Goal: Transaction & Acquisition: Purchase product/service

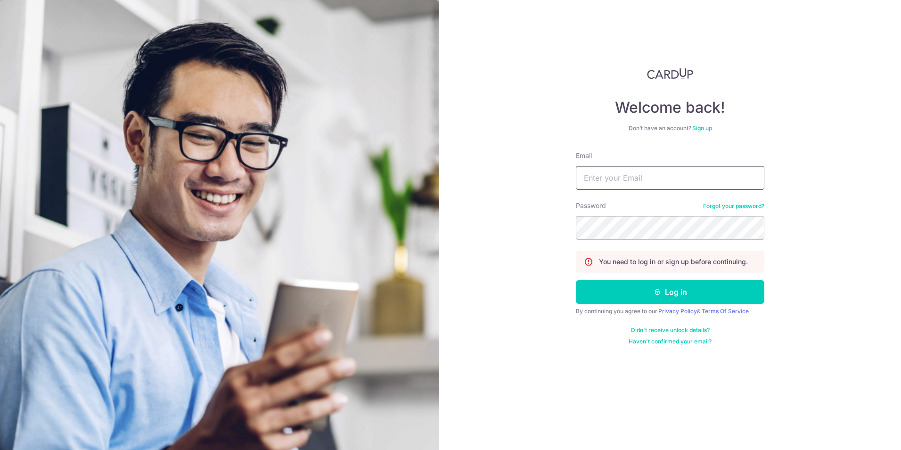
click at [655, 176] on input "Email" at bounding box center [670, 178] width 189 height 24
type input "seeker3117@gmail.com"
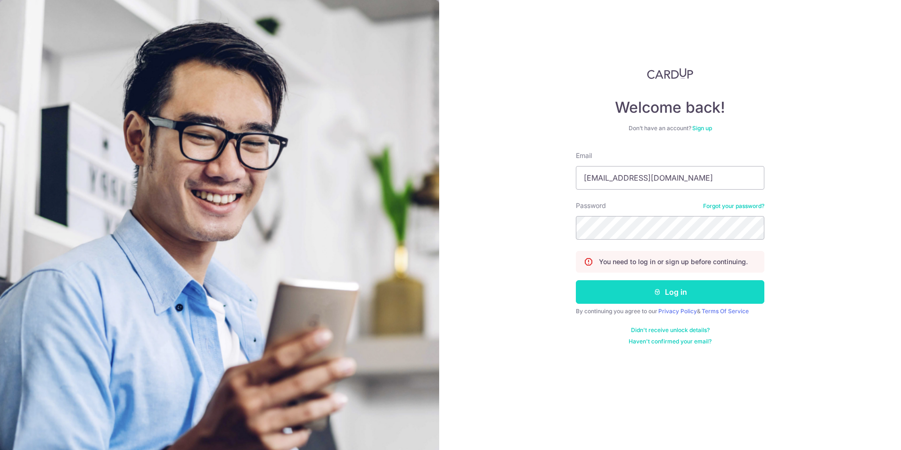
drag, startPoint x: 707, startPoint y: 289, endPoint x: 704, endPoint y: 282, distance: 7.2
click at [705, 283] on button "Log in" at bounding box center [670, 292] width 189 height 24
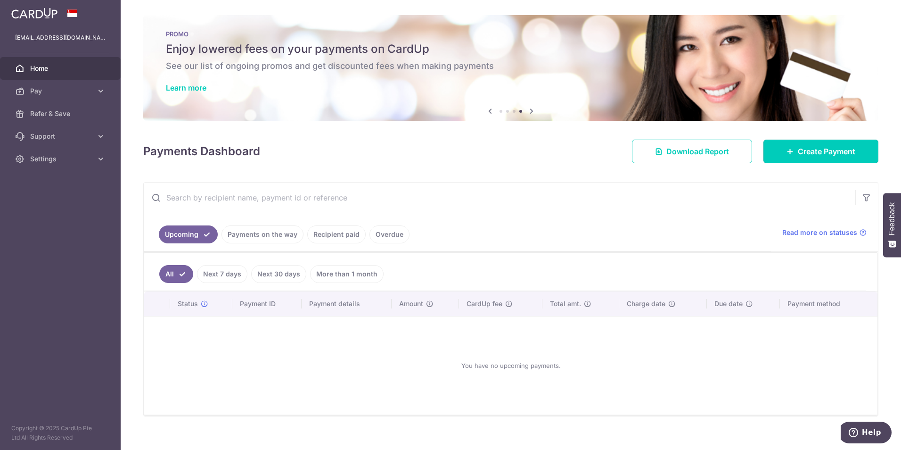
drag, startPoint x: 806, startPoint y: 152, endPoint x: 777, endPoint y: 175, distance: 37.2
click at [805, 151] on span "Create Payment" at bounding box center [827, 151] width 58 height 11
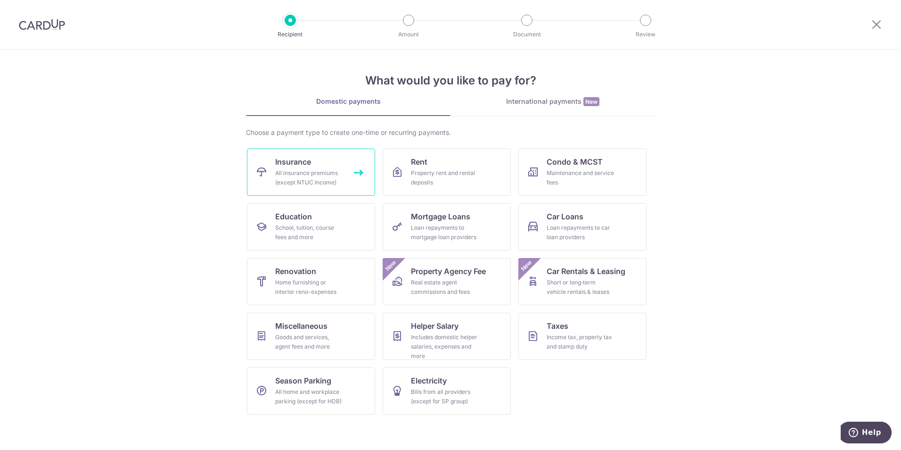
drag, startPoint x: 301, startPoint y: 169, endPoint x: 382, endPoint y: 184, distance: 82.5
click at [302, 168] on div "All insurance premiums (except NTUC Income)" at bounding box center [309, 177] width 68 height 19
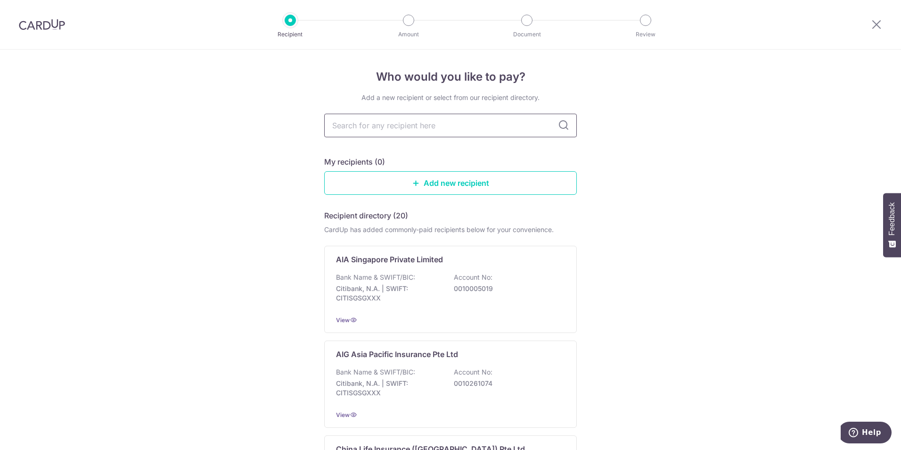
click at [521, 130] on input "text" at bounding box center [450, 126] width 253 height 24
type input "prud"
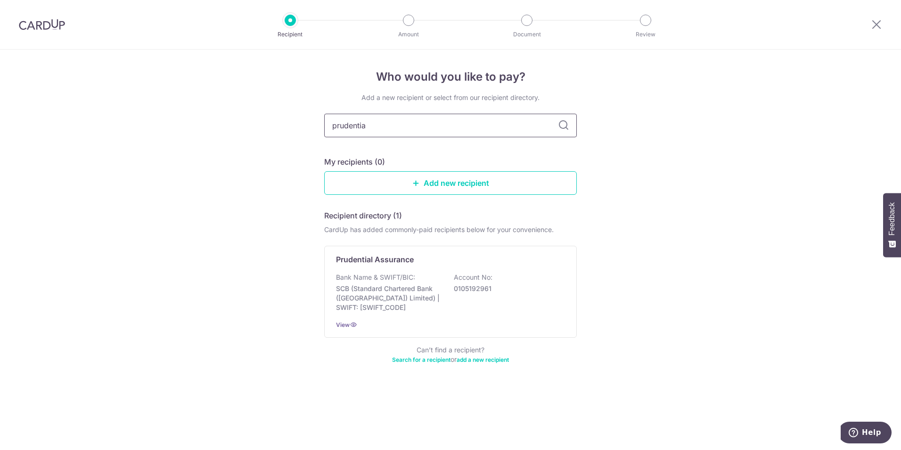
type input "prudential"
click at [495, 287] on p "0105192961" at bounding box center [507, 288] width 106 height 9
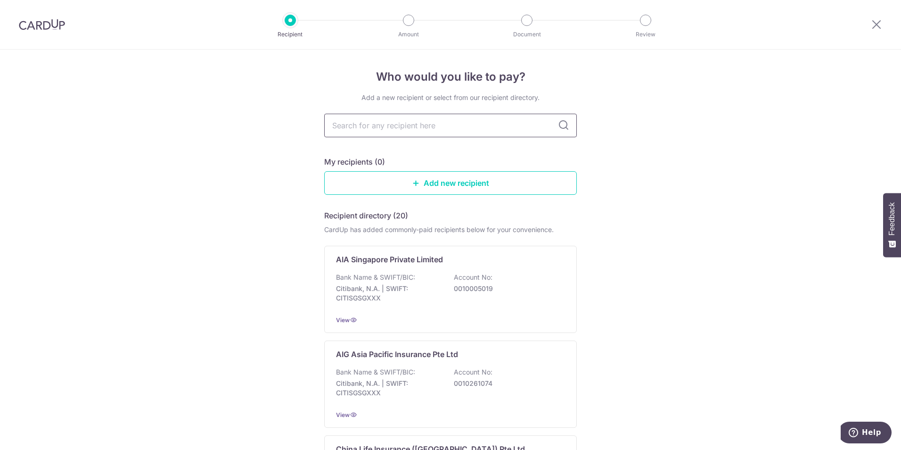
click at [399, 121] on input "text" at bounding box center [450, 126] width 253 height 24
type input "prudential"
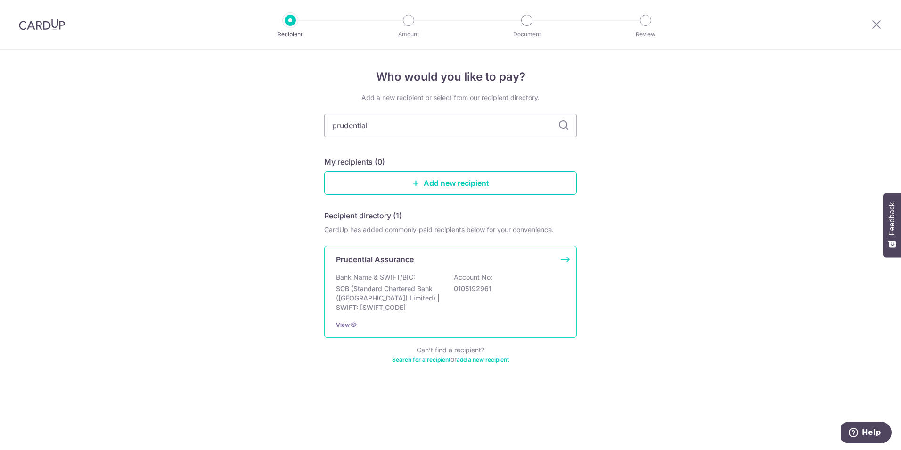
click at [562, 259] on div "Prudential Assurance Bank Name & SWIFT/BIC: SCB (Standard Chartered Bank (Singa…" at bounding box center [450, 292] width 253 height 92
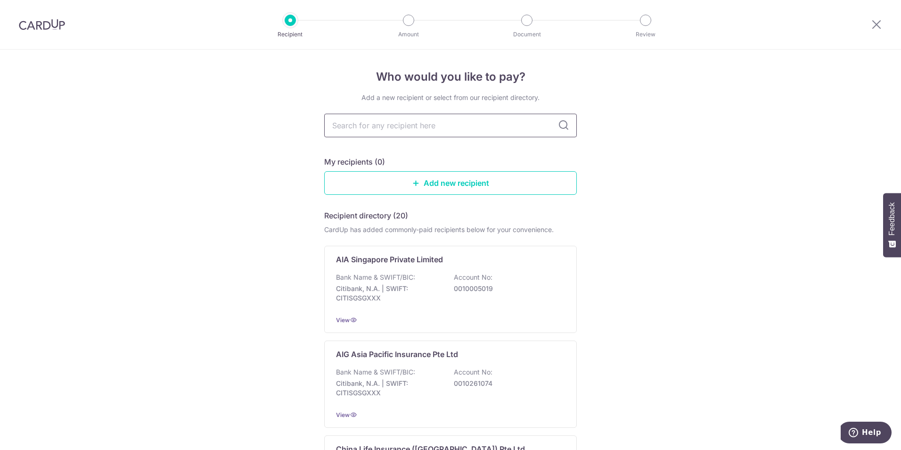
drag, startPoint x: 390, startPoint y: 125, endPoint x: 390, endPoint y: 116, distance: 9.0
click at [391, 117] on input "text" at bounding box center [450, 126] width 253 height 24
type input "prude"
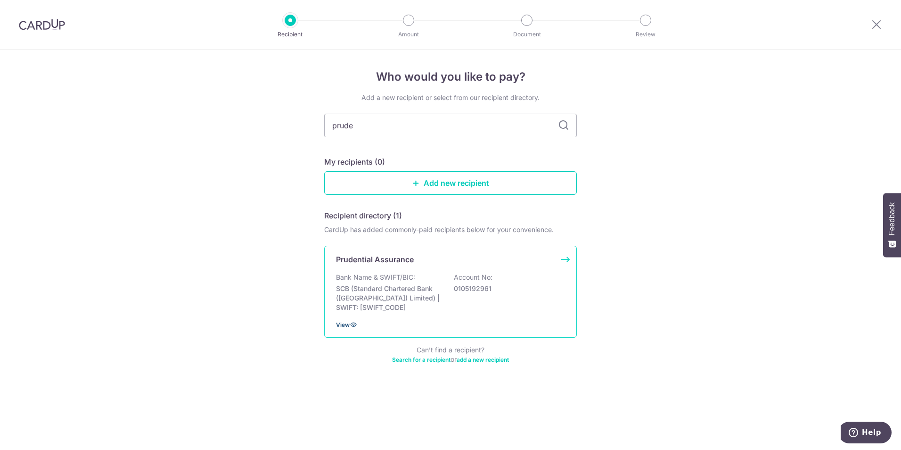
click at [355, 323] on icon at bounding box center [354, 325] width 8 height 8
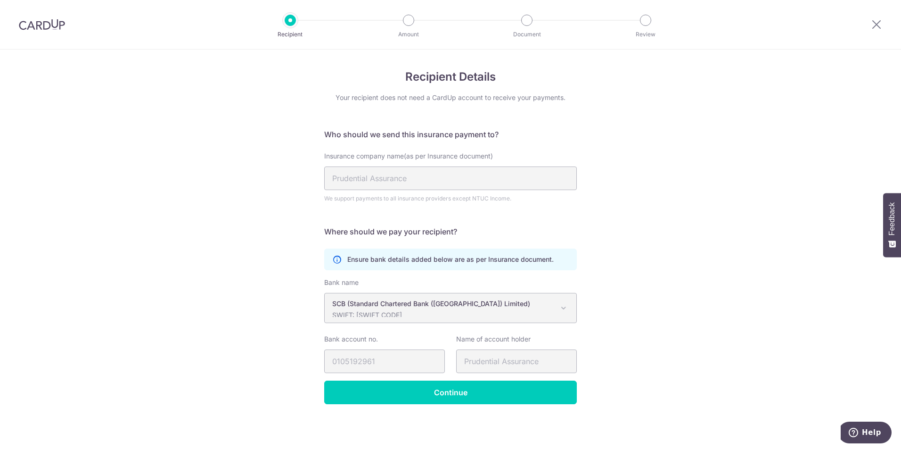
click at [559, 310] on span at bounding box center [563, 307] width 11 height 11
click at [560, 306] on span at bounding box center [563, 307] width 11 height 11
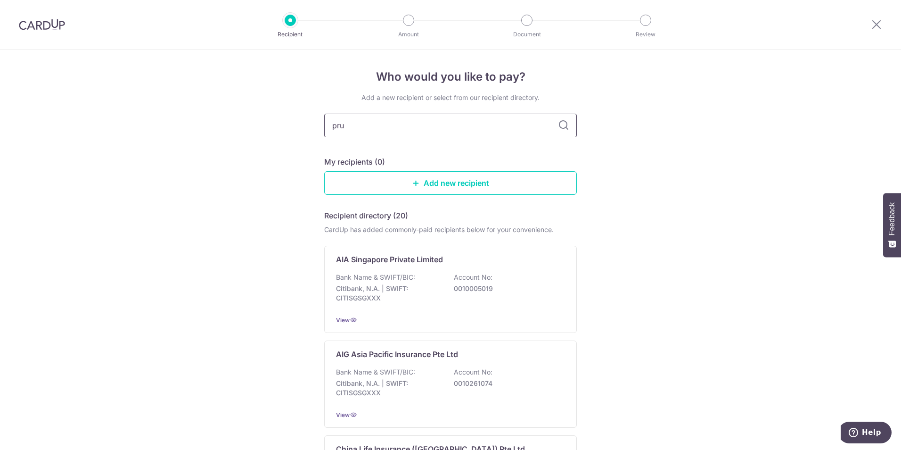
type input "prud"
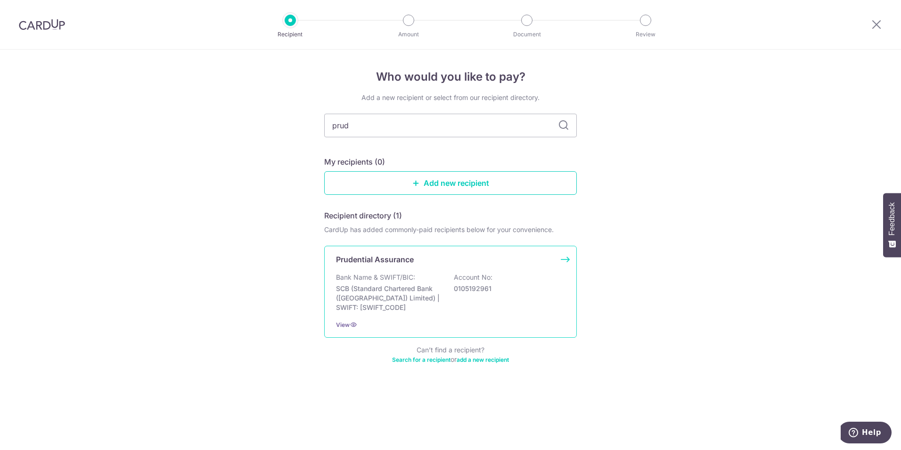
click at [422, 285] on p "SCB (Standard Chartered Bank (Singapore) Limited) | SWIFT: SCBLSG22XXX" at bounding box center [389, 298] width 106 height 28
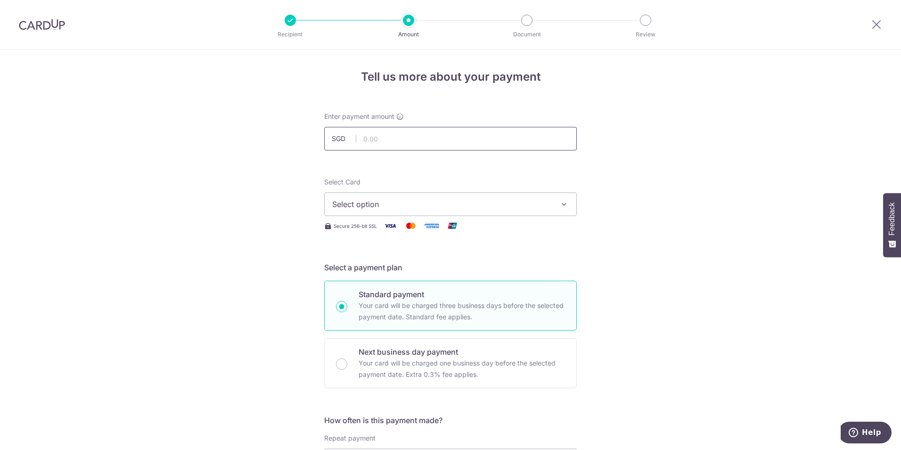
click at [454, 144] on input "text" at bounding box center [450, 139] width 253 height 24
type input "25,750.00"
click at [437, 193] on button "Select option" at bounding box center [450, 204] width 253 height 24
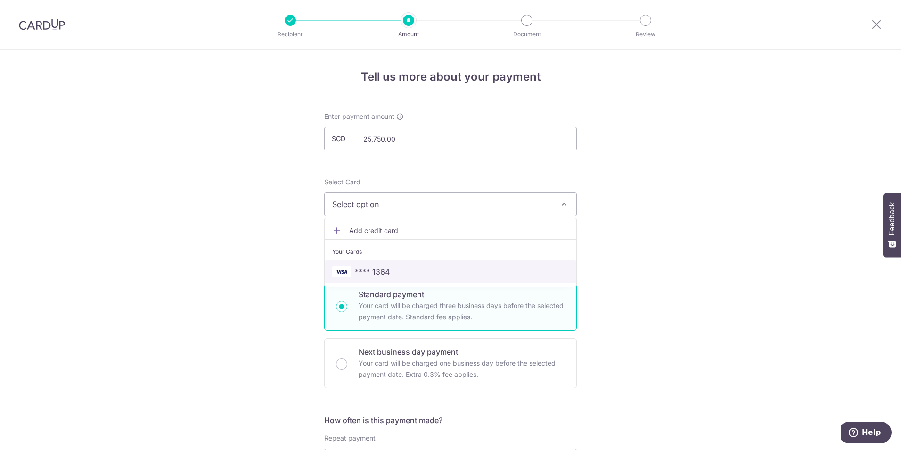
click at [463, 265] on link "**** 1364" at bounding box center [451, 271] width 252 height 23
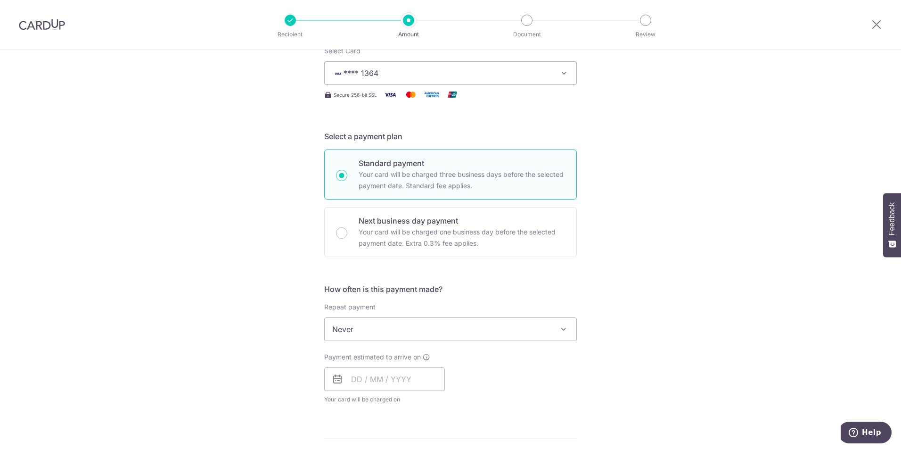
scroll to position [165, 0]
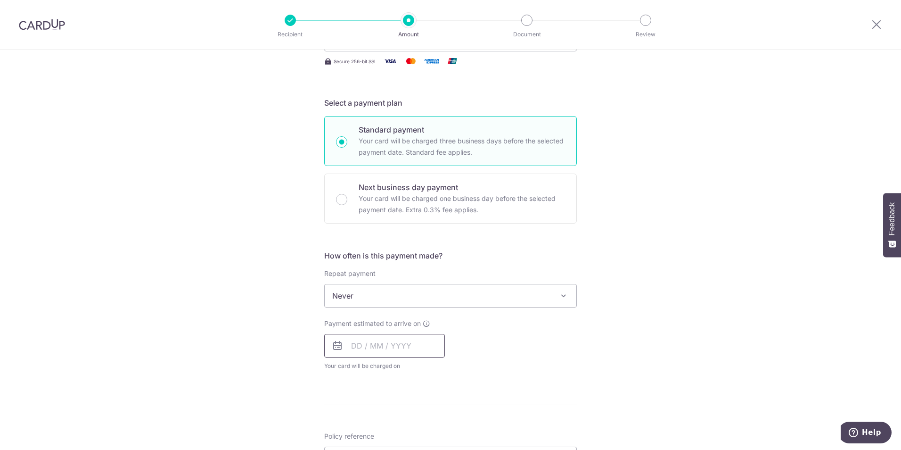
click at [397, 345] on input "text" at bounding box center [384, 346] width 121 height 24
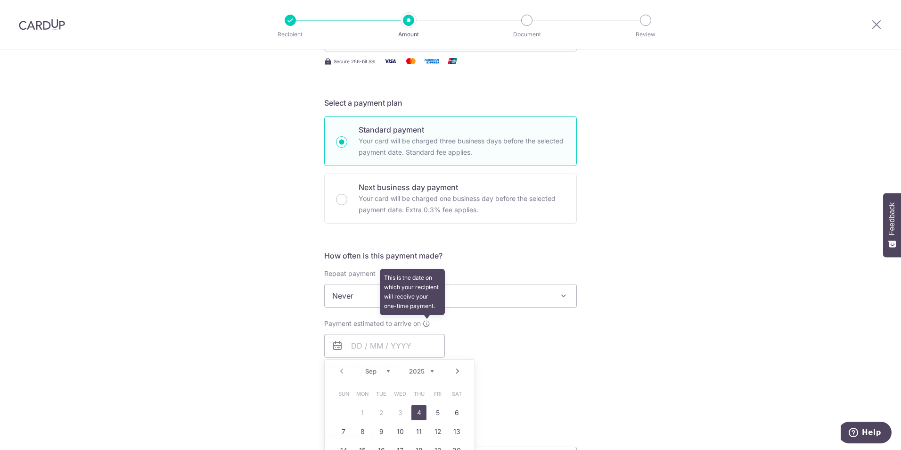
click at [427, 325] on icon at bounding box center [427, 324] width 8 height 8
click at [338, 350] on icon at bounding box center [337, 345] width 11 height 11
click at [357, 341] on input "text" at bounding box center [384, 346] width 121 height 24
click at [437, 409] on link "5" at bounding box center [437, 412] width 15 height 15
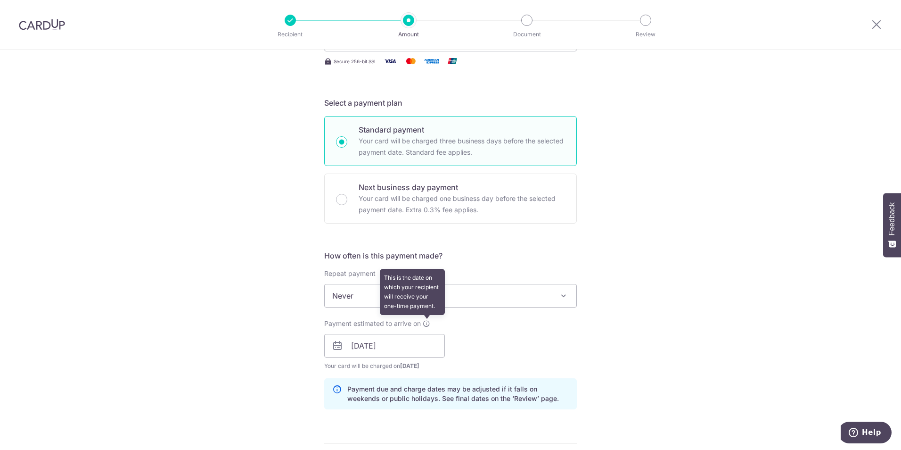
click at [424, 326] on icon at bounding box center [427, 324] width 8 height 8
click at [423, 322] on icon at bounding box center [427, 324] width 8 height 8
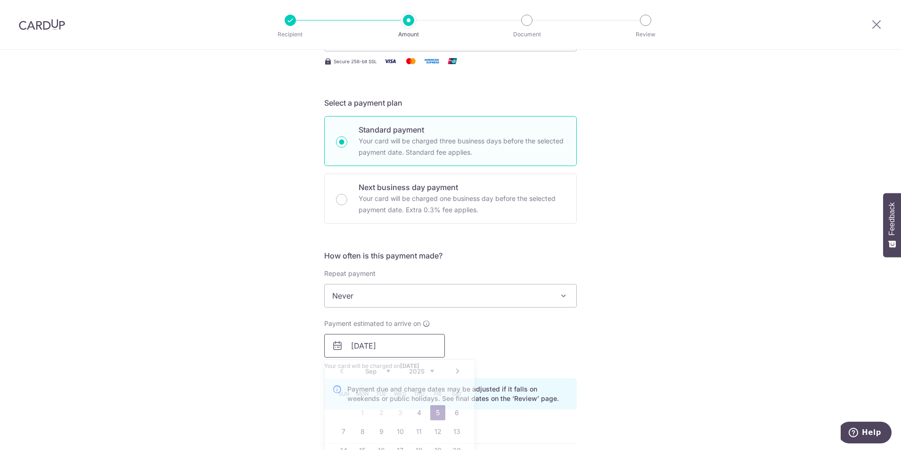
click at [352, 347] on input "[DATE]" at bounding box center [384, 346] width 121 height 24
click at [417, 413] on link "4" at bounding box center [419, 412] width 15 height 15
click at [436, 351] on input "04/09/2025" at bounding box center [384, 346] width 121 height 24
click at [361, 432] on link "8" at bounding box center [362, 431] width 15 height 15
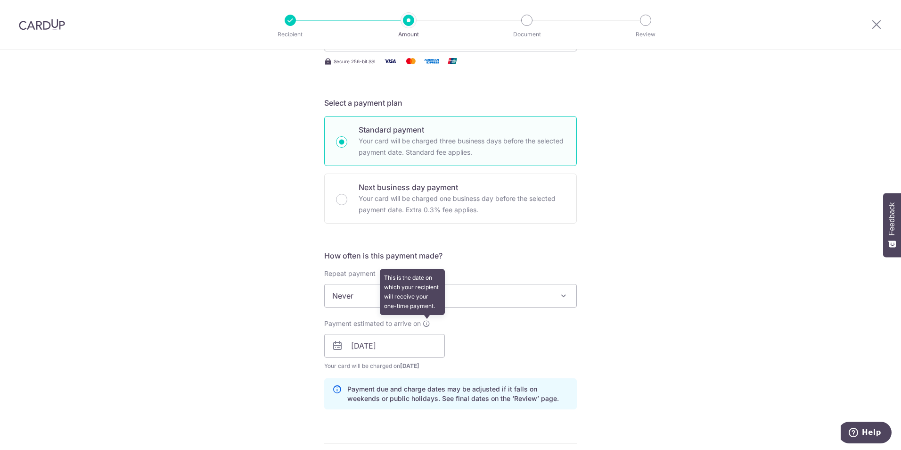
click at [426, 323] on icon at bounding box center [427, 324] width 8 height 8
click at [426, 326] on icon at bounding box center [427, 324] width 8 height 8
click at [337, 349] on icon at bounding box center [337, 345] width 11 height 11
click at [332, 346] on icon at bounding box center [337, 345] width 11 height 11
click at [335, 345] on icon at bounding box center [337, 345] width 11 height 11
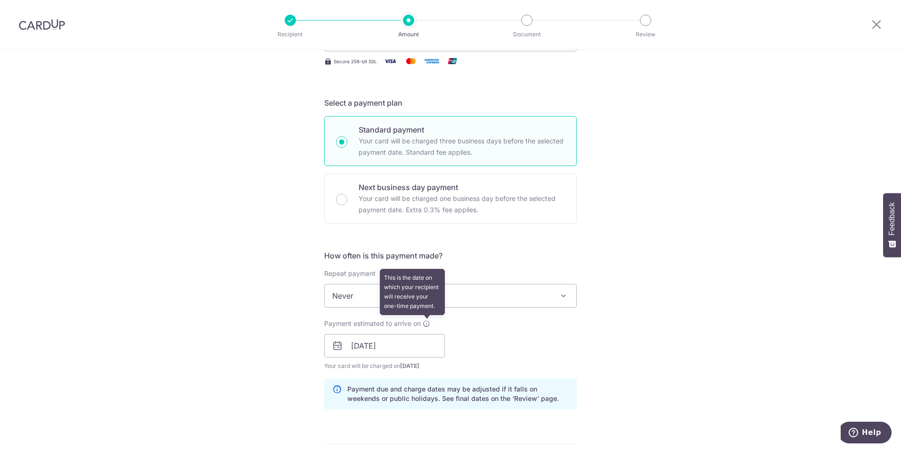
click at [423, 320] on icon at bounding box center [427, 324] width 8 height 8
click at [423, 326] on icon at bounding box center [427, 324] width 8 height 8
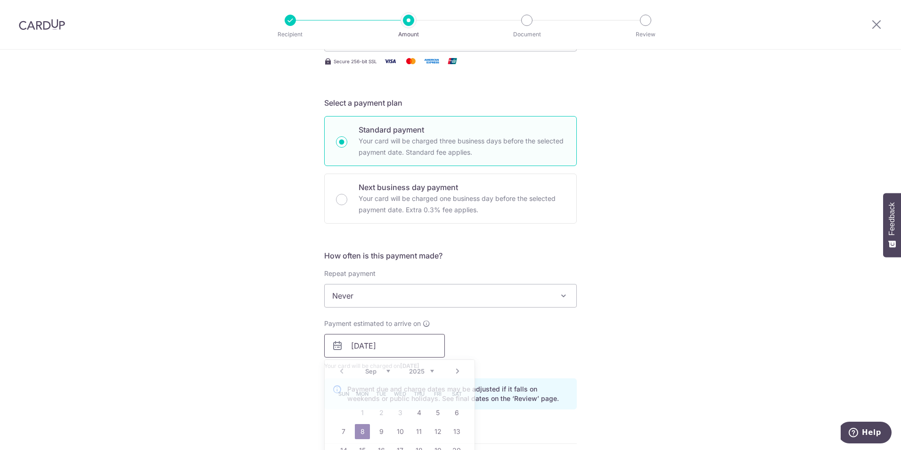
click at [379, 346] on input "08/09/2025" at bounding box center [384, 346] width 121 height 24
click at [430, 412] on link "5" at bounding box center [437, 412] width 15 height 15
type input "[DATE]"
click at [643, 283] on div "Tell us more about your payment Enter payment amount SGD 25,750.00 25750.00 Sel…" at bounding box center [450, 330] width 901 height 891
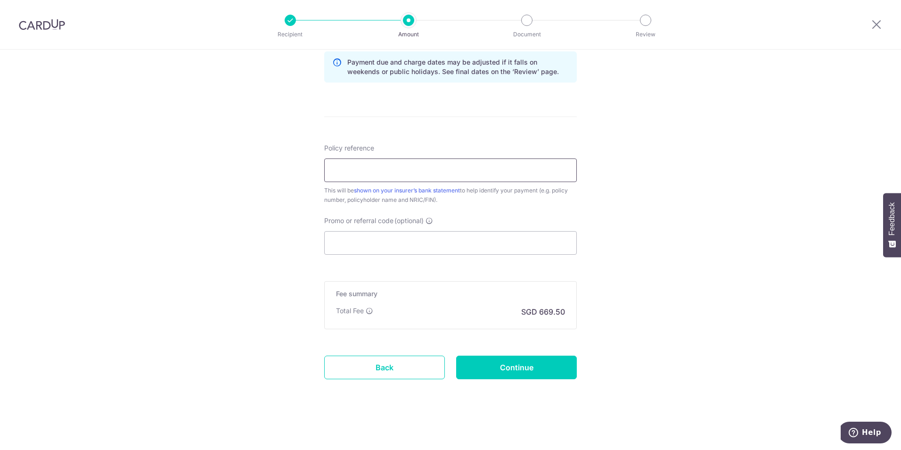
click at [449, 170] on input "Policy reference" at bounding box center [450, 170] width 253 height 24
click at [350, 172] on input "Policy reference" at bounding box center [450, 170] width 253 height 24
paste input "A1304794"
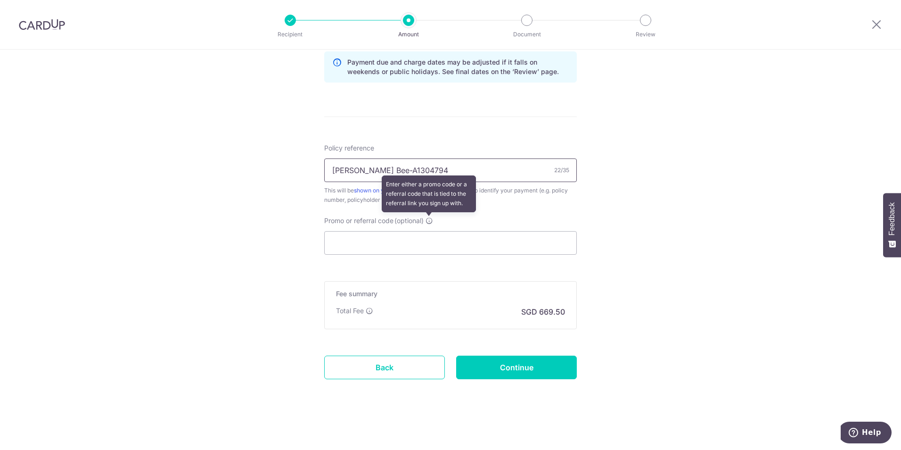
type input "[PERSON_NAME] Bee-A1304794"
click at [430, 219] on icon at bounding box center [430, 221] width 8 height 8
click at [430, 231] on input "Promo or referral code (optional) Enter either a promo code or a referral code …" at bounding box center [450, 243] width 253 height 24
click at [432, 239] on input "Promo or referral code (optional)" at bounding box center [450, 243] width 253 height 24
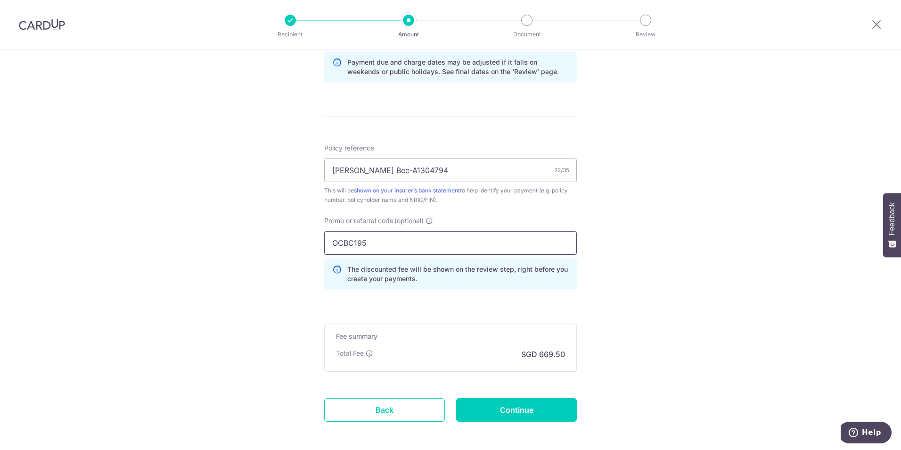
type input "OCBC195"
drag, startPoint x: 895, startPoint y: 118, endPoint x: 901, endPoint y: 139, distance: 21.5
click at [896, 118] on div "Tell us more about your payment Enter payment amount SGD 25,750.00 25750.00 Sel…" at bounding box center [450, 25] width 901 height 934
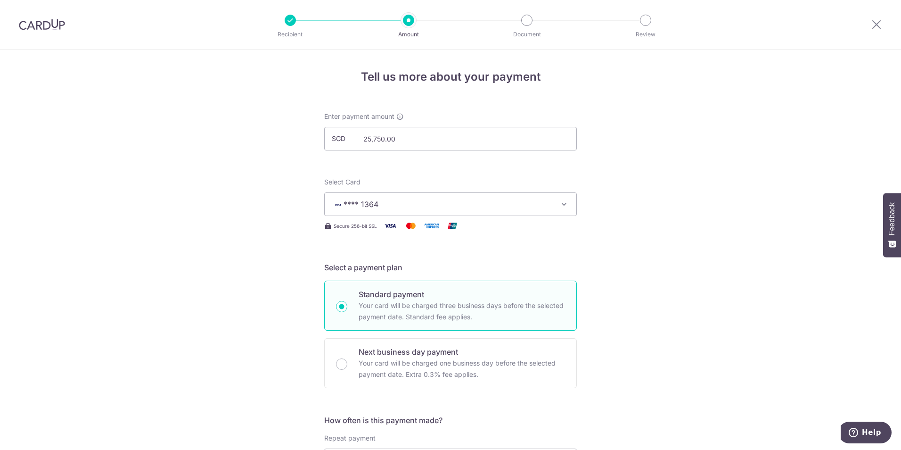
scroll to position [534, 0]
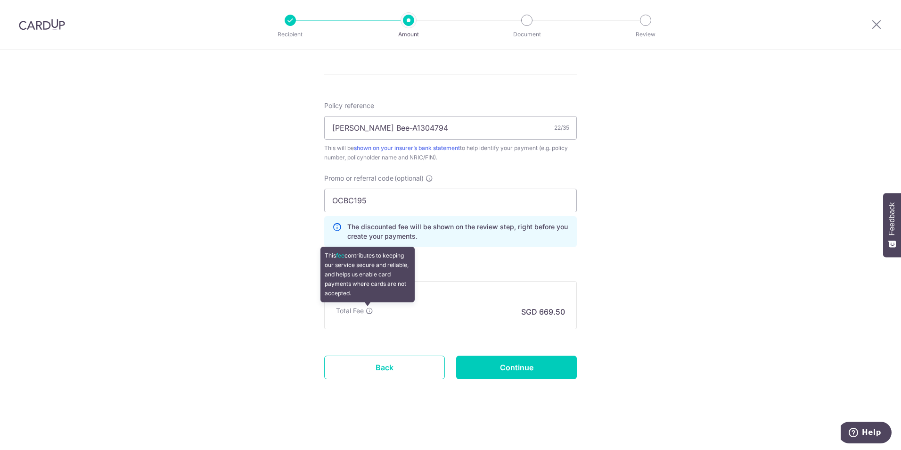
click at [368, 312] on icon at bounding box center [370, 311] width 8 height 8
click at [368, 307] on icon at bounding box center [370, 311] width 8 height 8
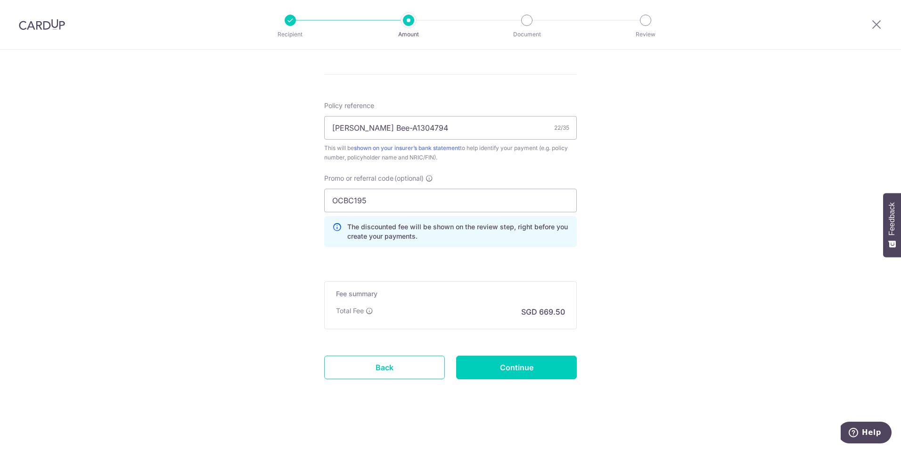
click at [431, 179] on icon at bounding box center [430, 178] width 8 height 8
click at [431, 189] on input "OCBC195" at bounding box center [450, 201] width 253 height 24
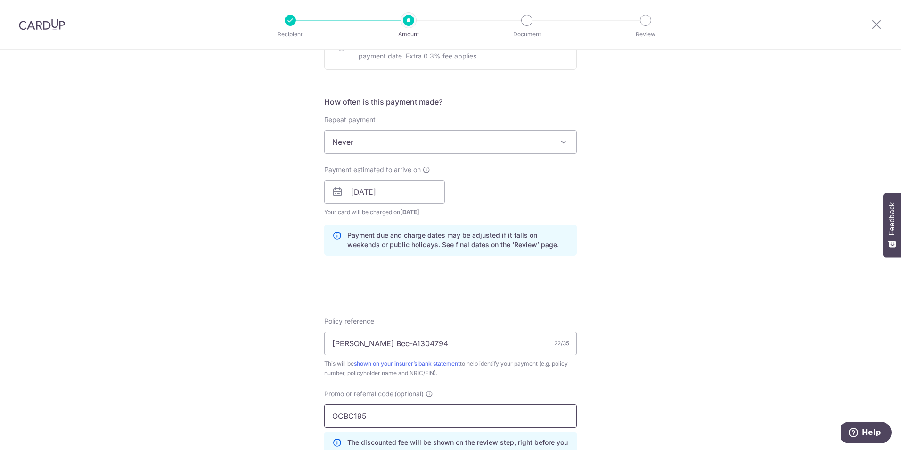
scroll to position [382, 0]
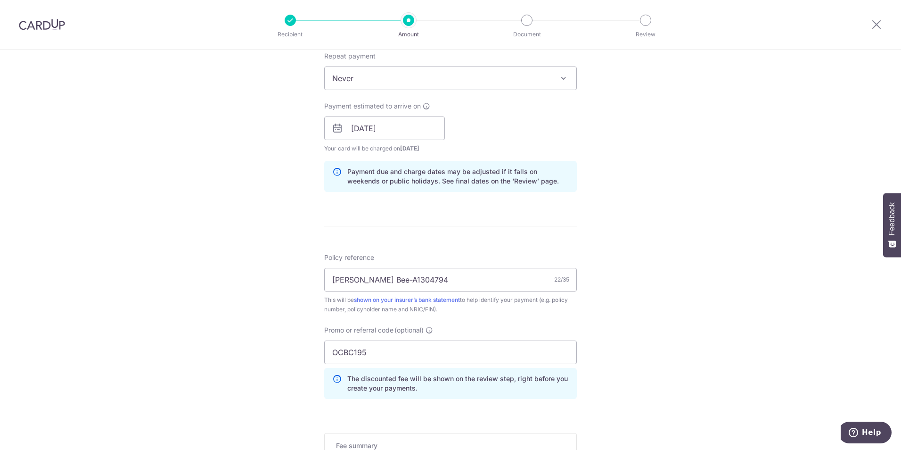
click at [333, 379] on icon at bounding box center [336, 383] width 9 height 19
click at [333, 377] on icon at bounding box center [336, 383] width 9 height 19
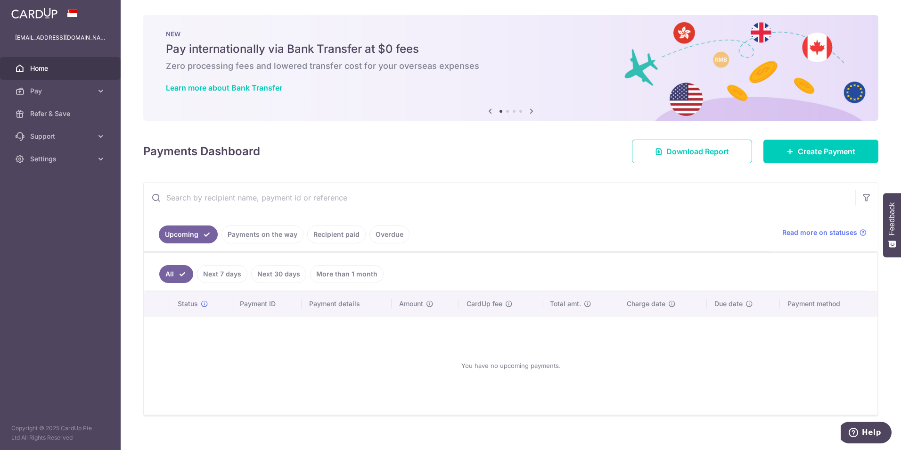
click at [532, 109] on icon at bounding box center [531, 111] width 11 height 12
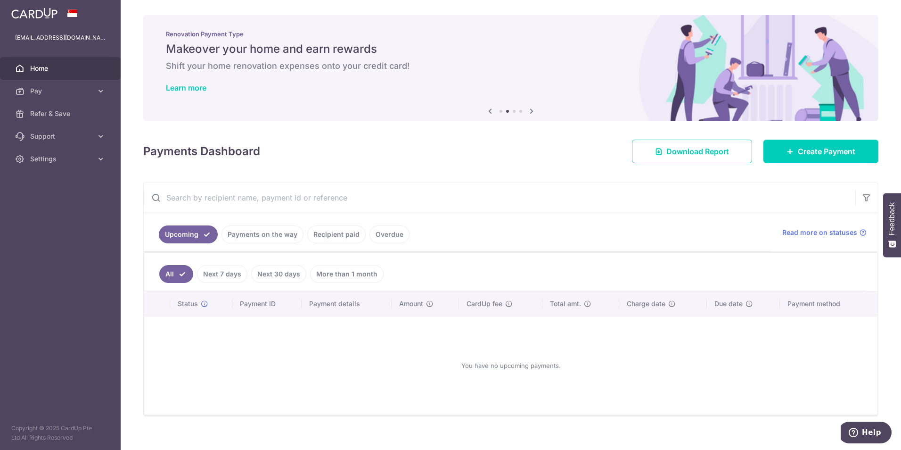
click at [532, 111] on icon at bounding box center [531, 111] width 11 height 12
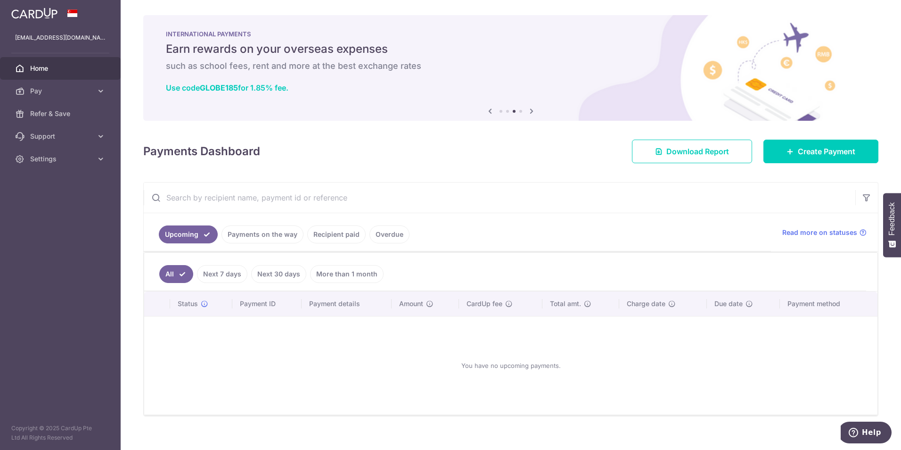
click at [532, 111] on icon at bounding box center [531, 111] width 11 height 12
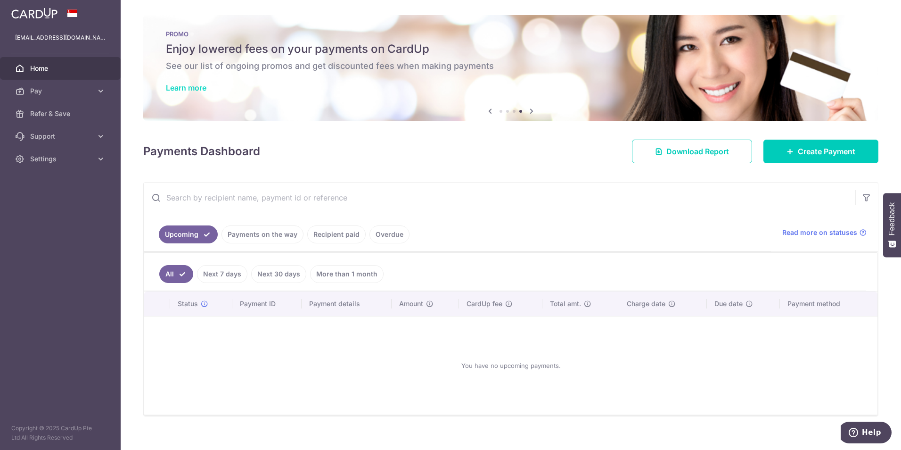
click at [180, 87] on link "Learn more" at bounding box center [186, 87] width 41 height 9
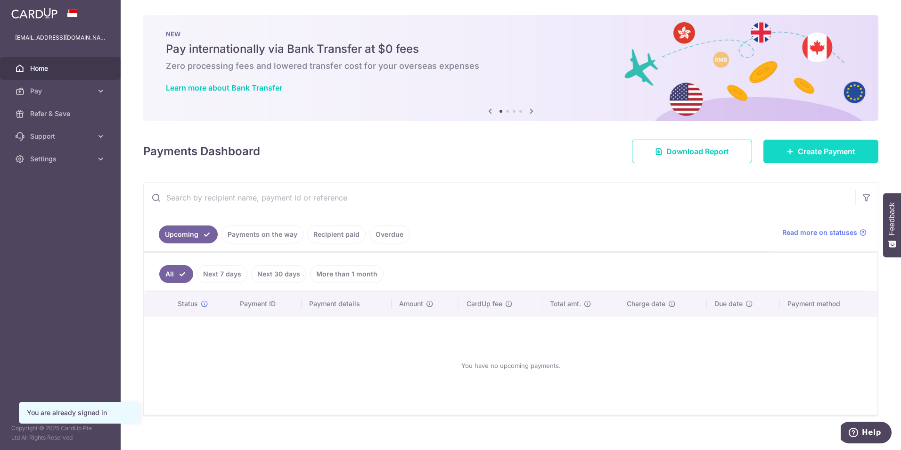
click at [790, 150] on link "Create Payment" at bounding box center [821, 152] width 115 height 24
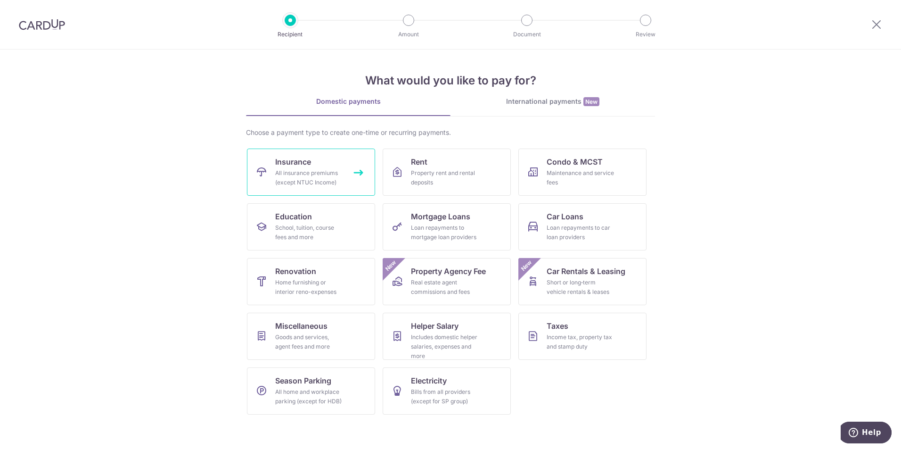
click at [311, 174] on div "All insurance premiums (except NTUC Income)" at bounding box center [309, 177] width 68 height 19
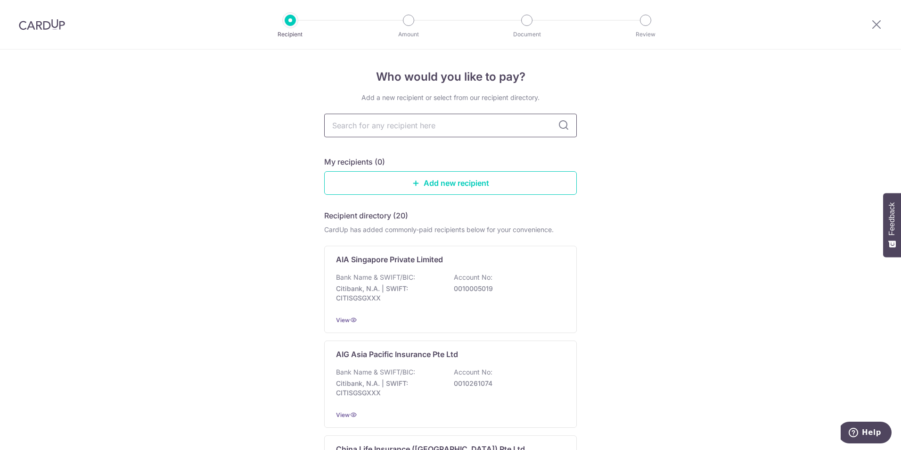
click at [460, 117] on input "text" at bounding box center [450, 126] width 253 height 24
type input "[PERSON_NAME]"
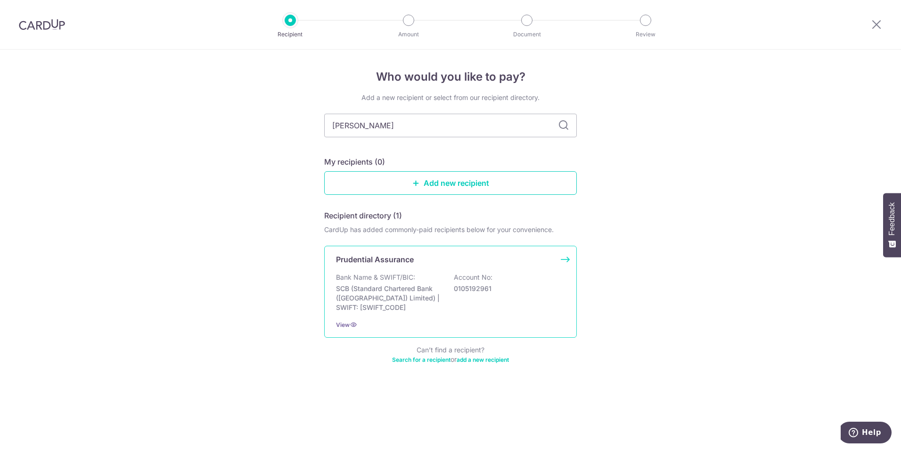
click at [433, 279] on div "Bank Name & SWIFT/BIC: SCB (Standard Chartered Bank (Singapore) Limited) | SWIF…" at bounding box center [450, 292] width 229 height 40
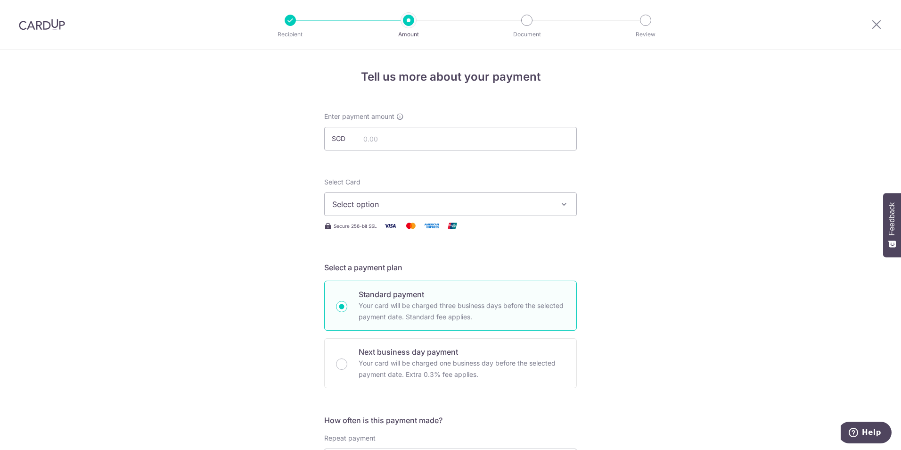
click at [561, 205] on icon "button" at bounding box center [564, 203] width 9 height 9
click at [372, 233] on span "Add credit card" at bounding box center [459, 230] width 220 height 9
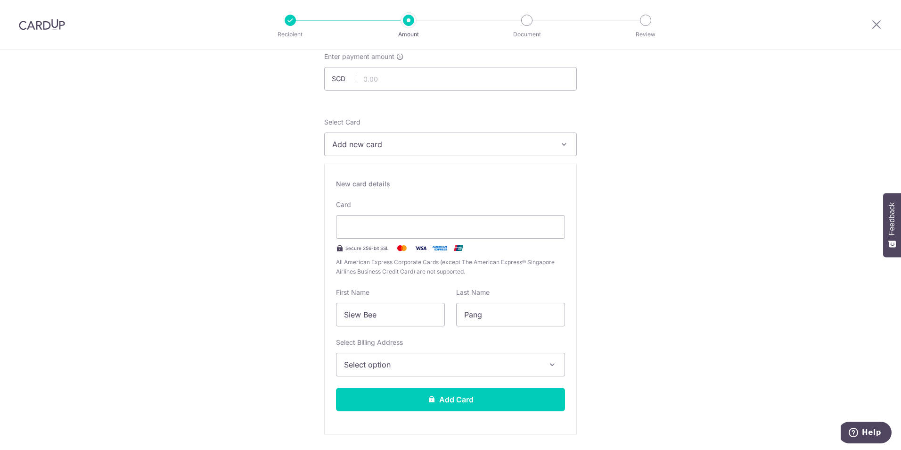
scroll to position [56, 0]
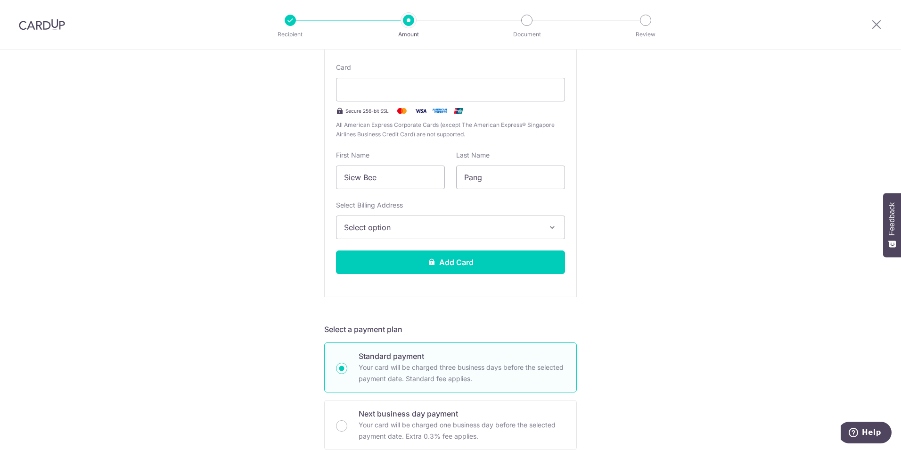
scroll to position [0, 0]
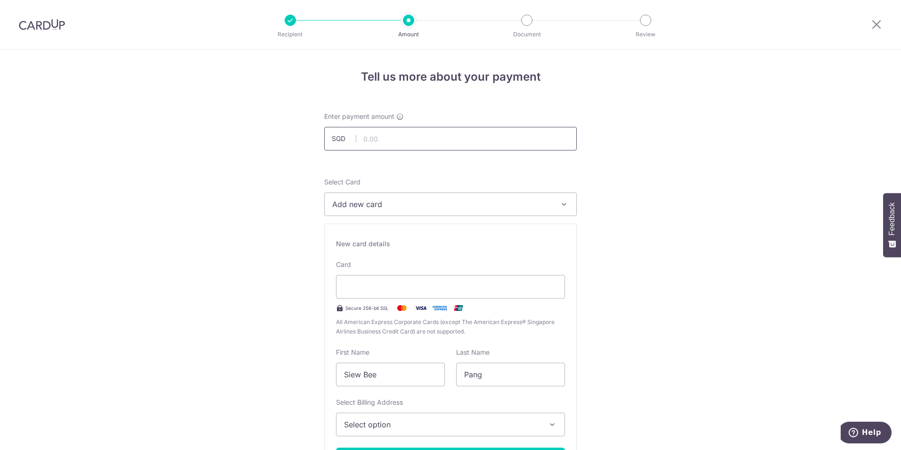
click at [373, 132] on input "text" at bounding box center [450, 139] width 253 height 24
click at [552, 203] on button "Add new card" at bounding box center [450, 204] width 253 height 24
click at [481, 267] on span "**** 1364" at bounding box center [450, 271] width 237 height 11
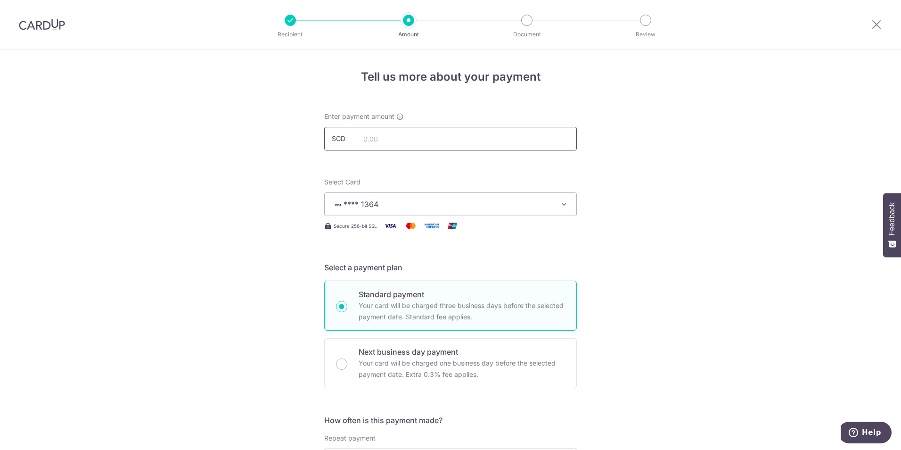
click at [427, 140] on input "text" at bounding box center [450, 139] width 253 height 24
type input "25,750.00"
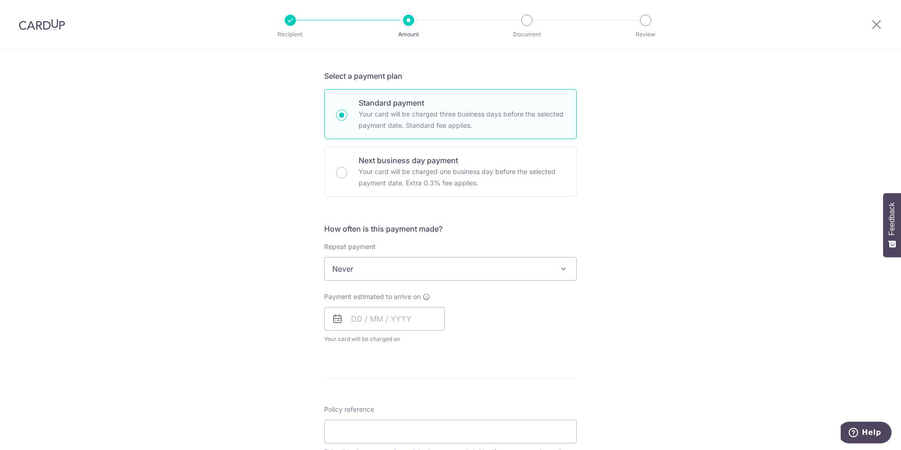
scroll to position [201, 0]
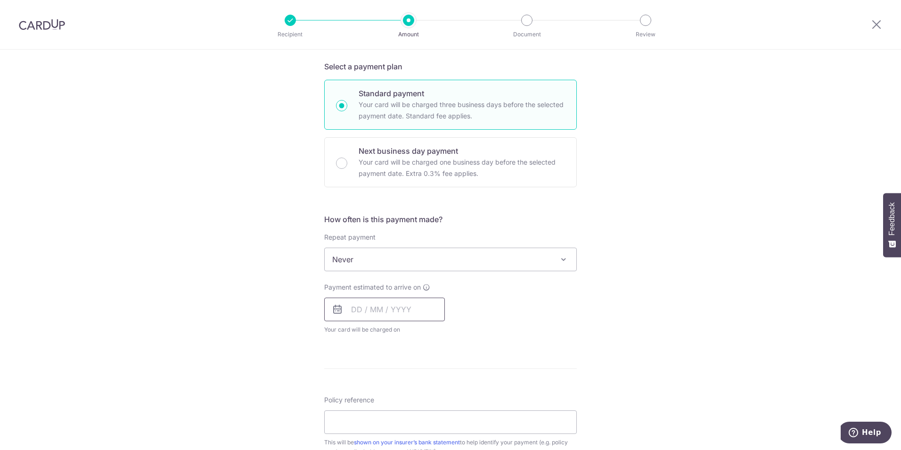
click at [400, 313] on input "text" at bounding box center [384, 309] width 121 height 24
click at [434, 376] on link "5" at bounding box center [437, 376] width 15 height 15
type input "[DATE]"
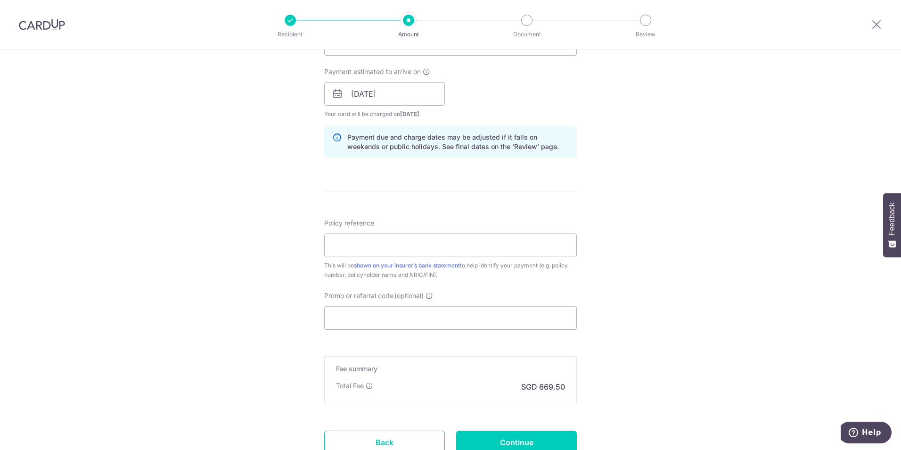
scroll to position [419, 0]
click at [511, 239] on input "Policy reference" at bounding box center [450, 243] width 253 height 24
type input "[PERSON_NAME] Bee-A1304794"
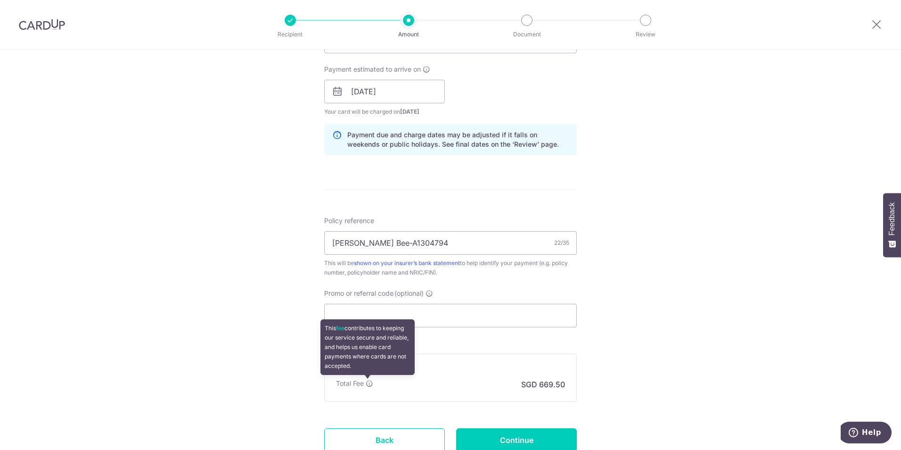
click at [368, 382] on icon at bounding box center [370, 384] width 8 height 8
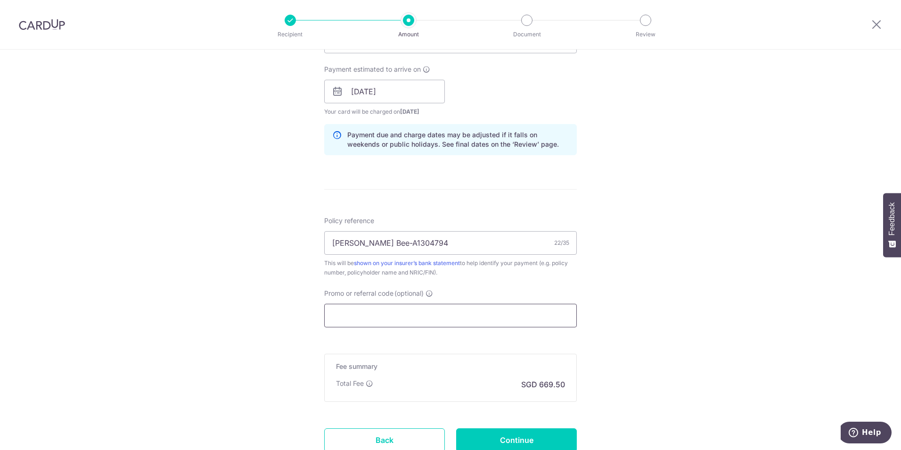
click at [418, 309] on input "Promo or referral code (optional)" at bounding box center [450, 316] width 253 height 24
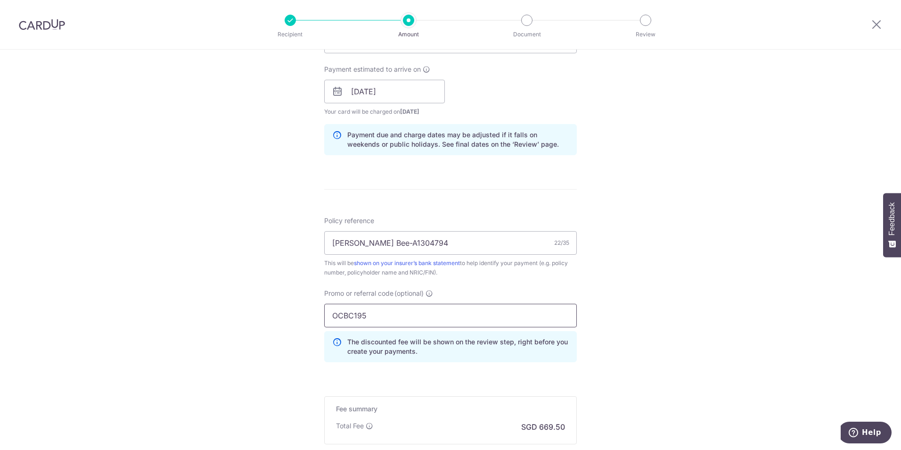
type input "OCBC195"
click button "Add Card" at bounding box center [0, 0] width 0 height 0
drag, startPoint x: 694, startPoint y: 282, endPoint x: 673, endPoint y: 281, distance: 21.3
click at [692, 282] on div "Tell us more about your payment Enter payment amount SGD 25,750.00 25750.00 Sel…" at bounding box center [450, 98] width 901 height 934
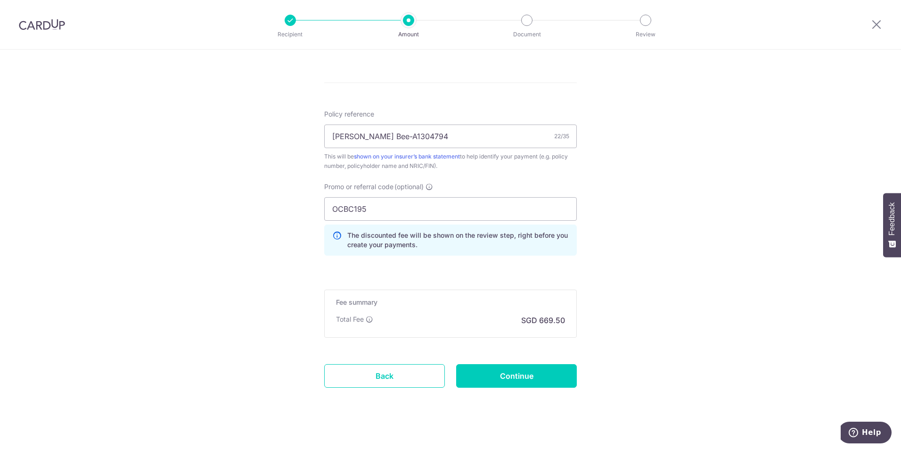
scroll to position [534, 0]
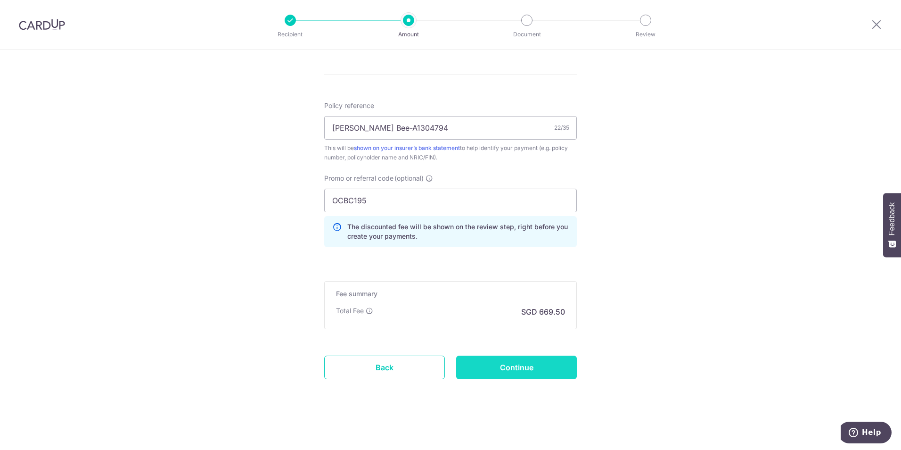
click at [558, 366] on input "Continue" at bounding box center [516, 367] width 121 height 24
type input "Create Schedule"
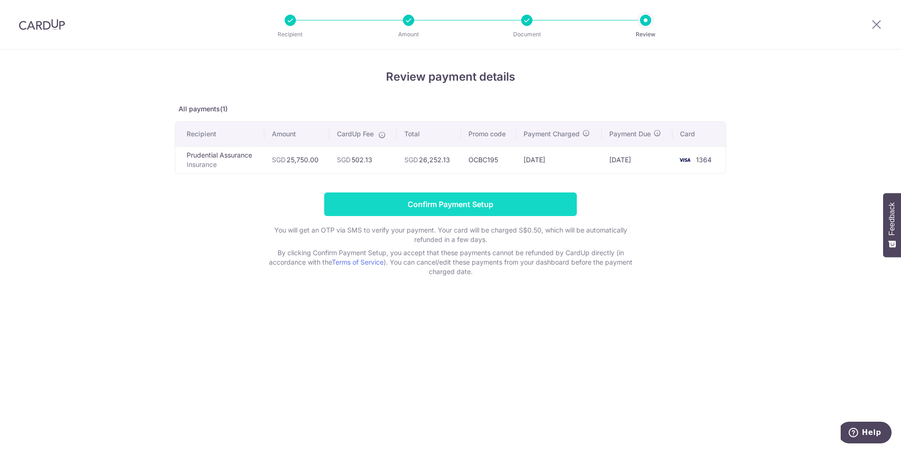
click at [529, 206] on input "Confirm Payment Setup" at bounding box center [450, 204] width 253 height 24
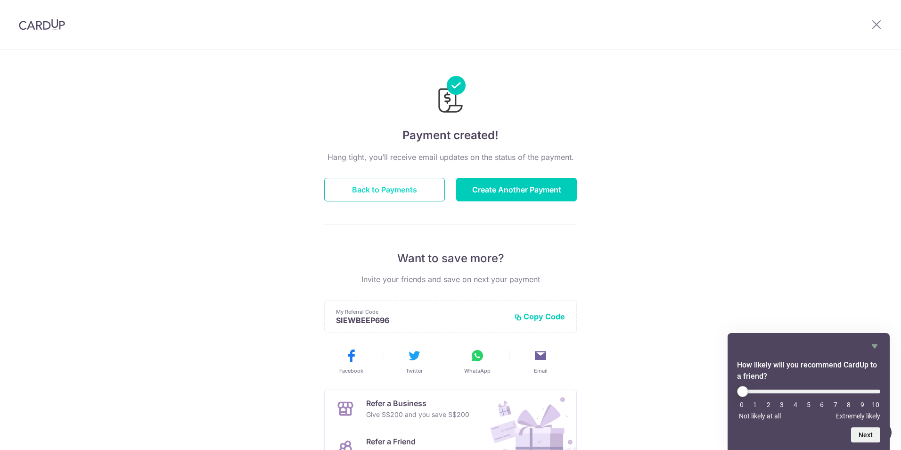
click at [412, 189] on button "Back to Payments" at bounding box center [384, 190] width 121 height 24
